Goal: Understand process/instructions: Learn how to perform a task or action

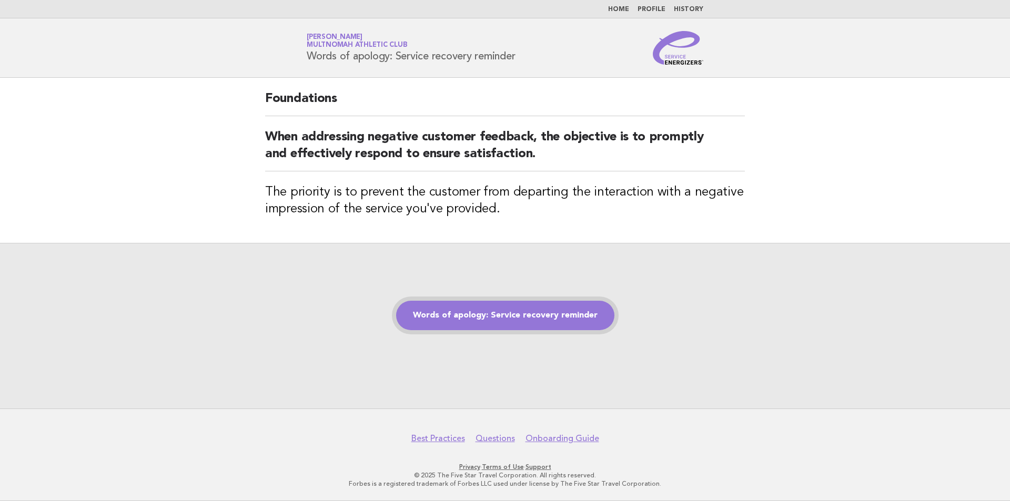
click at [493, 318] on link "Words of apology: Service recovery reminder" at bounding box center [505, 315] width 218 height 29
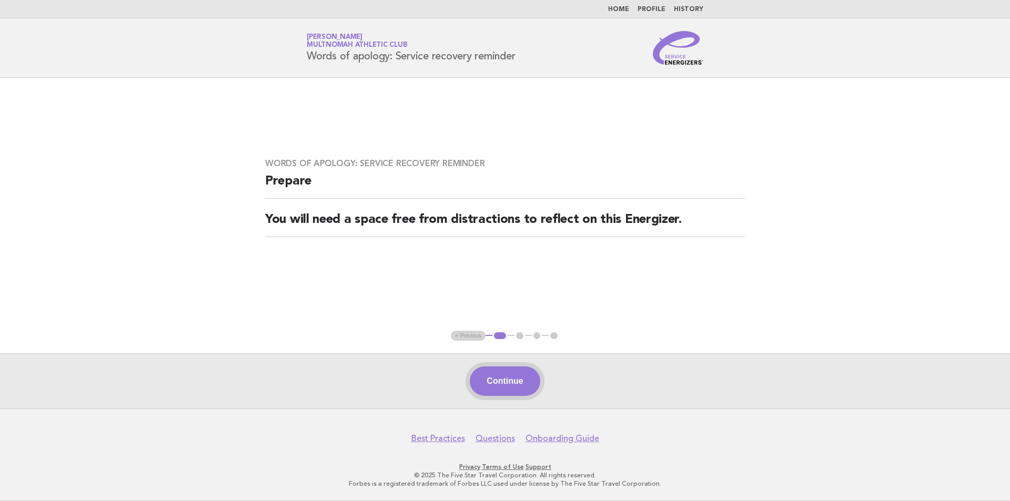
click at [520, 375] on button "Continue" at bounding box center [505, 381] width 70 height 29
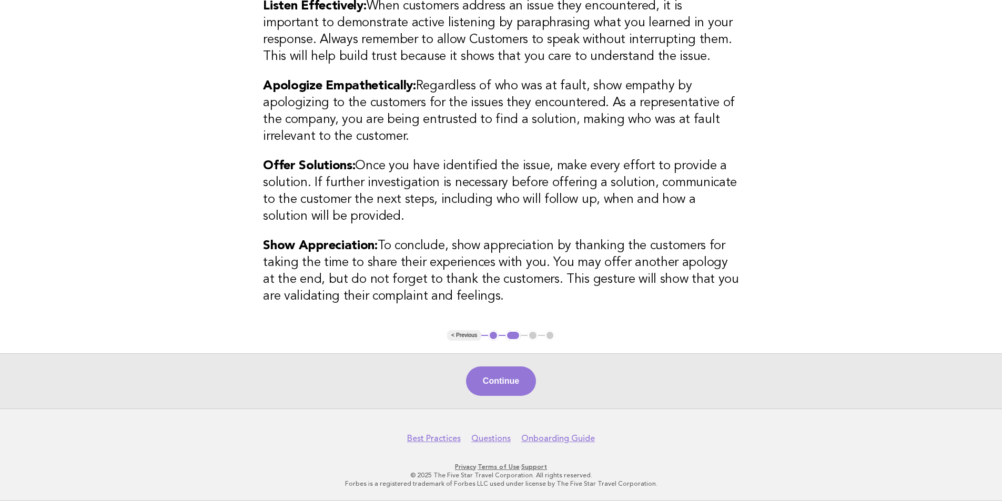
click at [492, 387] on button "Continue" at bounding box center [501, 381] width 70 height 29
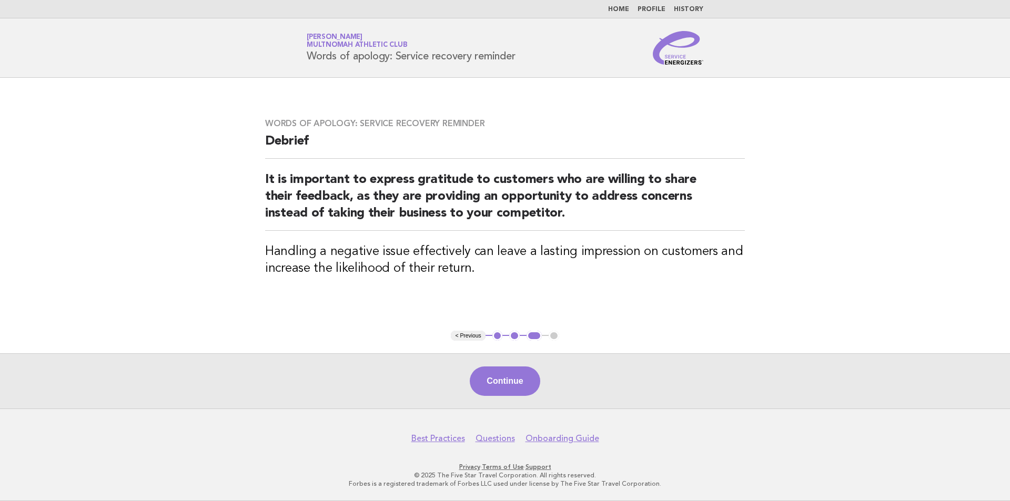
click at [492, 387] on button "Continue" at bounding box center [505, 381] width 70 height 29
